Goal: Find specific page/section: Find specific page/section

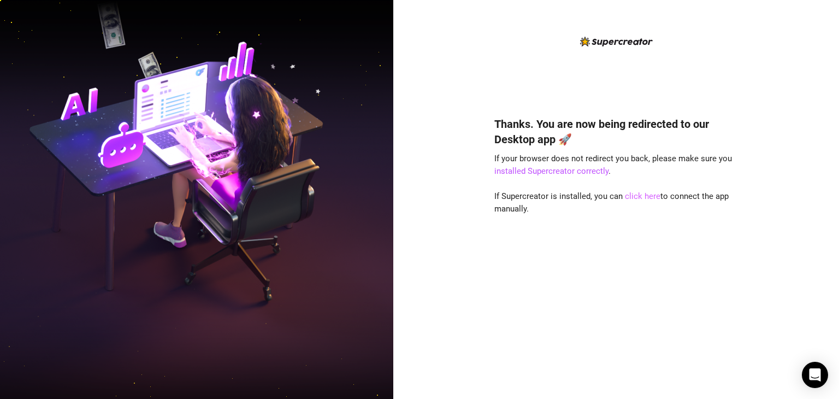
click at [648, 197] on link "click here" at bounding box center [643, 196] width 36 height 10
click at [644, 198] on link "click here" at bounding box center [643, 196] width 36 height 10
click at [650, 197] on link "click here" at bounding box center [643, 196] width 36 height 10
click at [648, 197] on link "click here" at bounding box center [643, 196] width 36 height 10
click at [650, 192] on link "click here" at bounding box center [643, 196] width 36 height 10
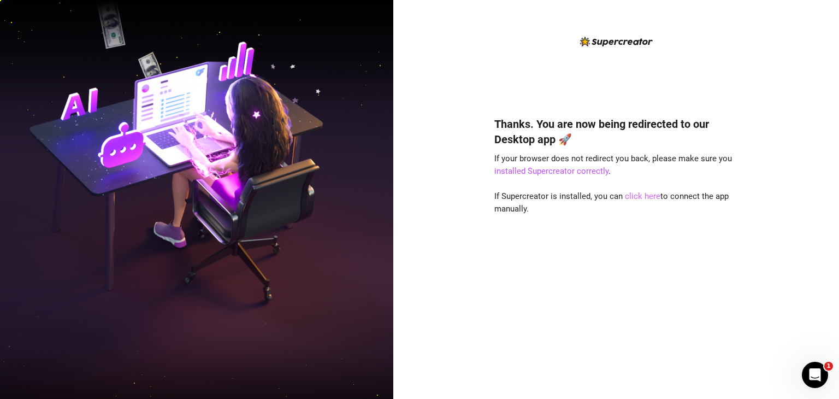
click at [636, 192] on link "click here" at bounding box center [643, 196] width 36 height 10
click at [639, 198] on link "click here" at bounding box center [643, 196] width 36 height 10
